Goal: Task Accomplishment & Management: Manage account settings

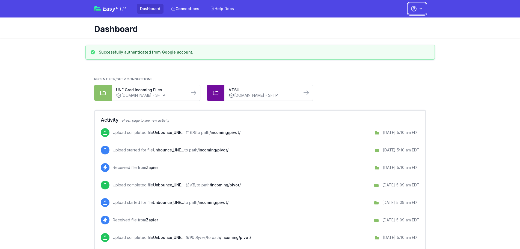
click at [421, 10] on icon "button" at bounding box center [420, 8] width 5 height 5
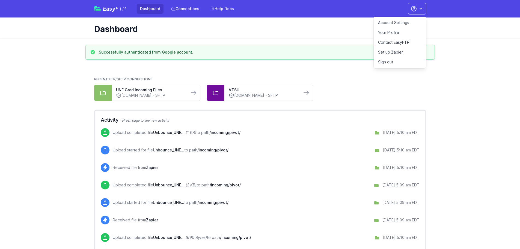
click at [399, 20] on link "Account Settings" at bounding box center [400, 23] width 52 height 10
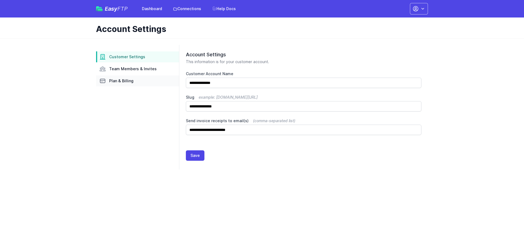
click at [130, 78] on link "Plan & Billing" at bounding box center [137, 80] width 83 height 11
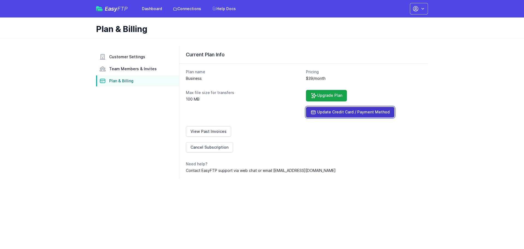
click at [344, 109] on link "Update Credit Card / Payment Method" at bounding box center [350, 112] width 88 height 11
